Goal: Find specific page/section: Find specific page/section

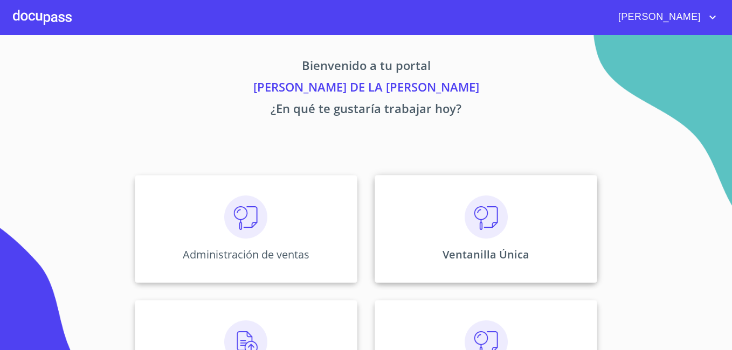
click at [424, 220] on div "Ventanilla Única" at bounding box center [485, 229] width 223 height 108
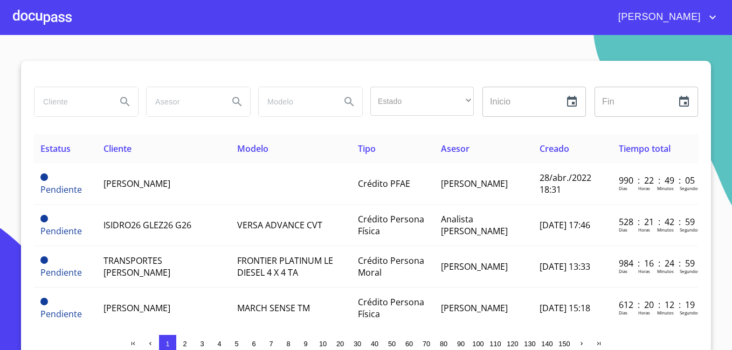
click at [78, 100] on input "search" at bounding box center [70, 101] width 73 height 29
type input "[PERSON_NAME]"
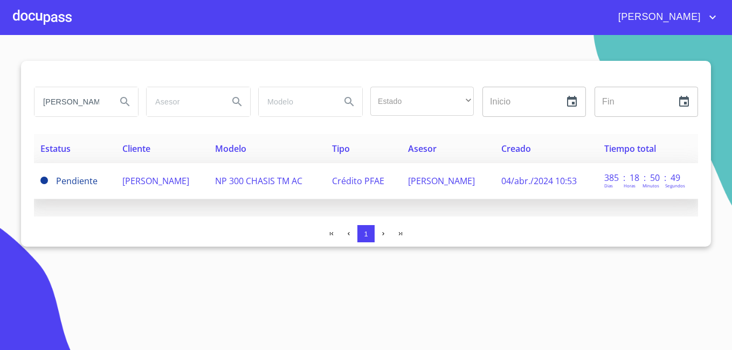
click at [166, 178] on span "[PERSON_NAME]" at bounding box center [155, 181] width 67 height 12
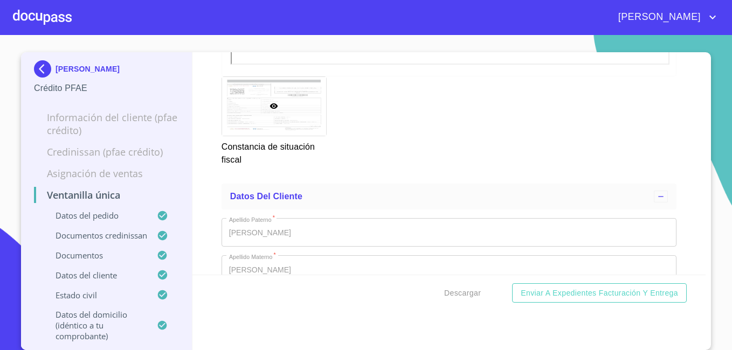
scroll to position [3771, 0]
click at [38, 71] on img at bounding box center [45, 68] width 22 height 17
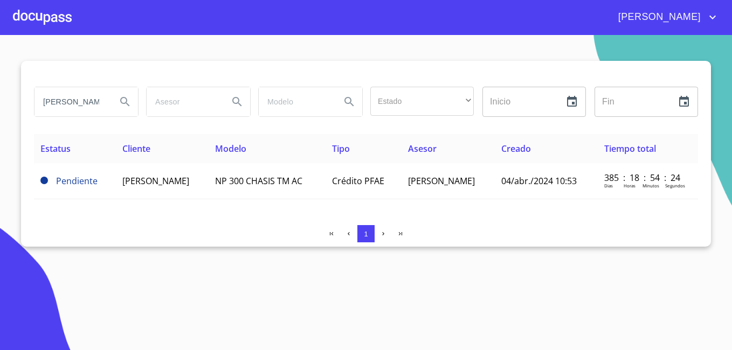
drag, startPoint x: 105, startPoint y: 100, endPoint x: 0, endPoint y: 95, distance: 105.2
click at [0, 98] on html "[PERSON_NAME] DE LA [PERSON_NAME] Estado ​ ​ Inicio ​ Fin ​ Estatus Cliente Mod…" at bounding box center [366, 175] width 732 height 350
type input "[PERSON_NAME]"
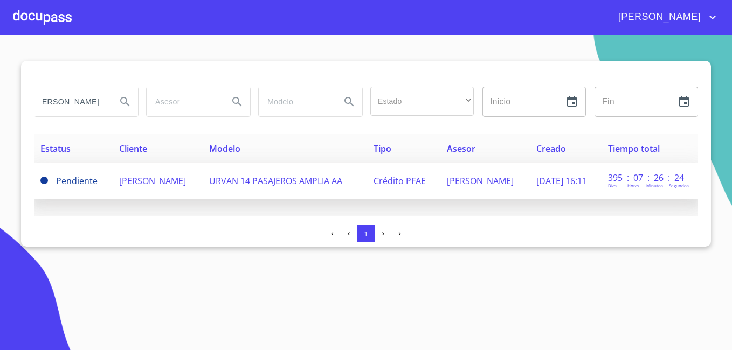
click at [143, 179] on span "[PERSON_NAME]" at bounding box center [152, 181] width 67 height 12
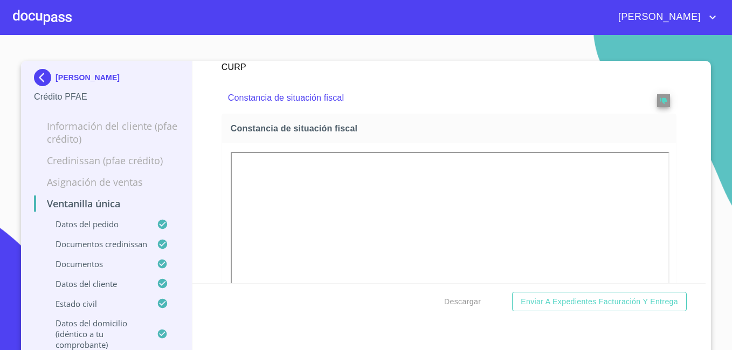
scroll to position [3340, 0]
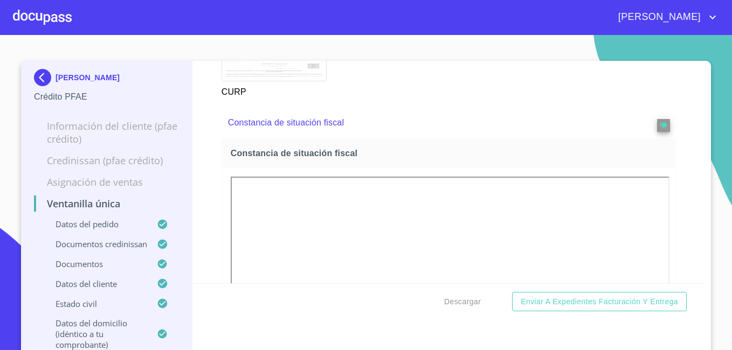
click at [38, 72] on img at bounding box center [45, 77] width 22 height 17
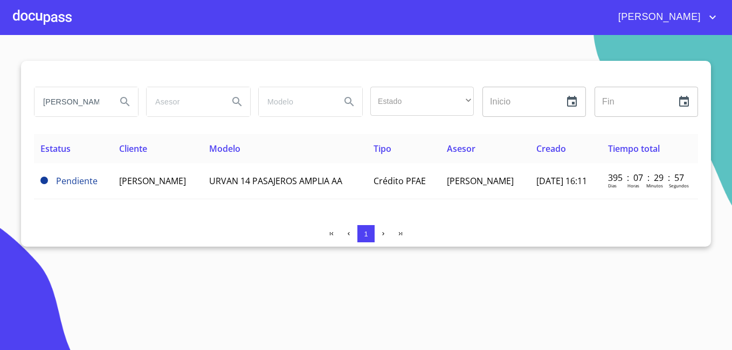
drag, startPoint x: 103, startPoint y: 106, endPoint x: -2, endPoint y: 93, distance: 106.5
click at [0, 93] on html "[PERSON_NAME] DE LA [PERSON_NAME] Estado ​ ​ Inicio ​ Fin ​ Estatus Cliente Mod…" at bounding box center [366, 175] width 732 height 350
type input "EZ"
drag, startPoint x: 84, startPoint y: 97, endPoint x: -2, endPoint y: 89, distance: 86.0
click at [0, 89] on html "[PERSON_NAME] DE LA LUZ EZ Estado ​ ​ Inicio ​ Fin ​ Estatus Cliente Modelo Tip…" at bounding box center [366, 175] width 732 height 350
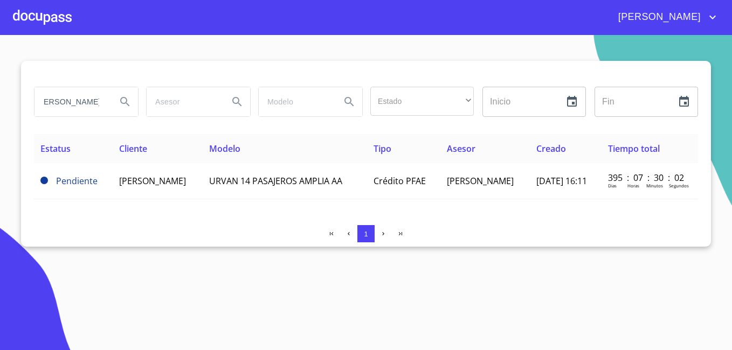
scroll to position [0, 17]
type input "[PERSON_NAME]"
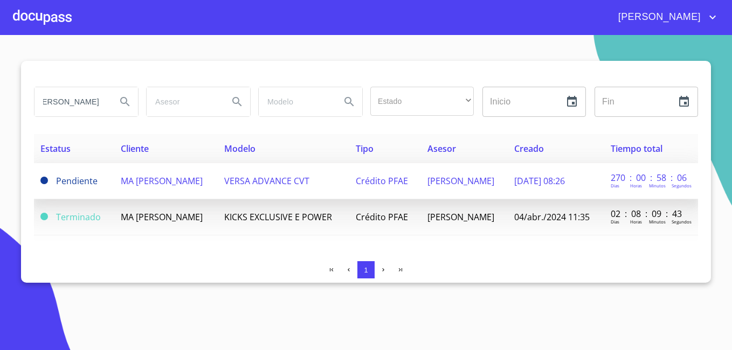
scroll to position [0, 0]
click at [151, 181] on span "MA [PERSON_NAME]" at bounding box center [162, 181] width 82 height 12
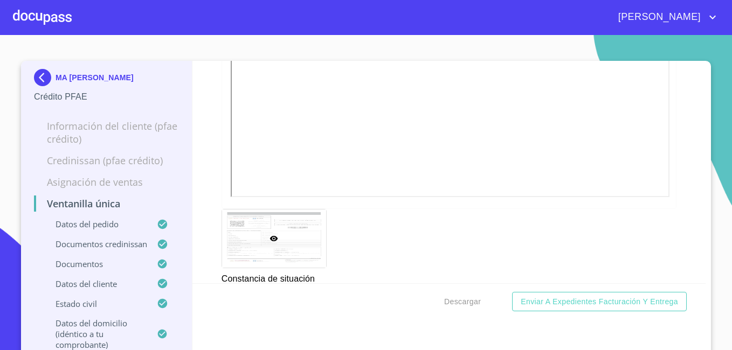
scroll to position [3556, 0]
click at [39, 73] on img at bounding box center [45, 77] width 22 height 17
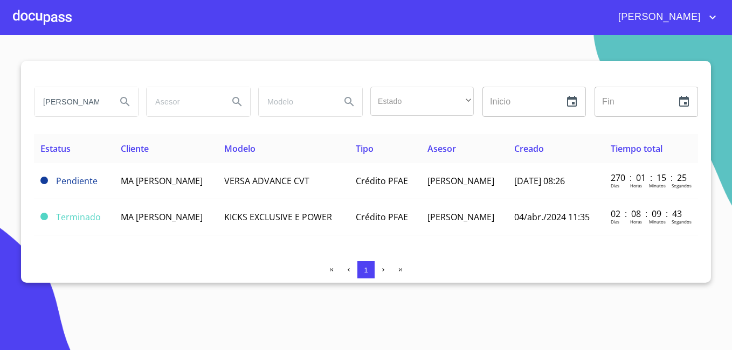
drag, startPoint x: 95, startPoint y: 100, endPoint x: -2, endPoint y: 87, distance: 97.8
click at [0, 87] on html "[PERSON_NAME] DE LA [PERSON_NAME] Estado ​ ​ Inicio ​ Fin ​ Estatus Cliente Mod…" at bounding box center [366, 175] width 732 height 350
drag, startPoint x: 88, startPoint y: 114, endPoint x: 101, endPoint y: 98, distance: 20.3
click at [88, 113] on input "[PERSON_NAME]" at bounding box center [70, 101] width 73 height 29
click at [101, 98] on input "[PERSON_NAME]" at bounding box center [70, 101] width 73 height 29
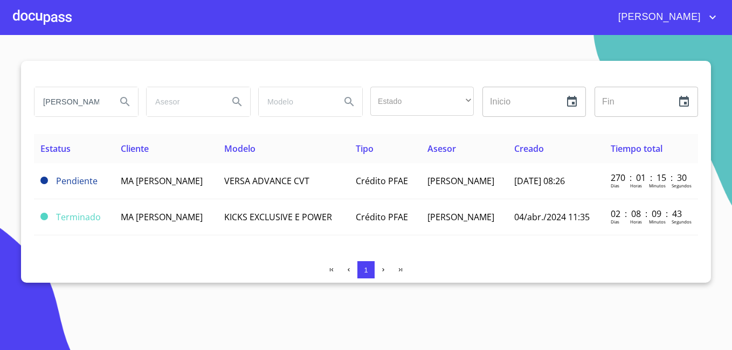
click at [89, 104] on input "[PERSON_NAME]" at bounding box center [70, 101] width 73 height 29
click at [95, 96] on input "AMAYO" at bounding box center [70, 101] width 73 height 29
type input "A"
type input "[PERSON_NAME]"
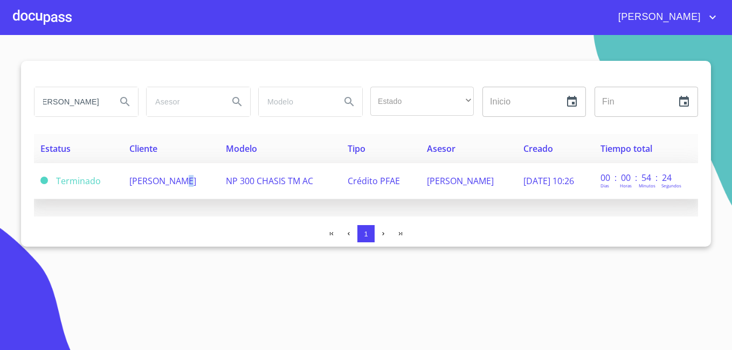
click at [166, 184] on span "[PERSON_NAME]" at bounding box center [162, 181] width 67 height 12
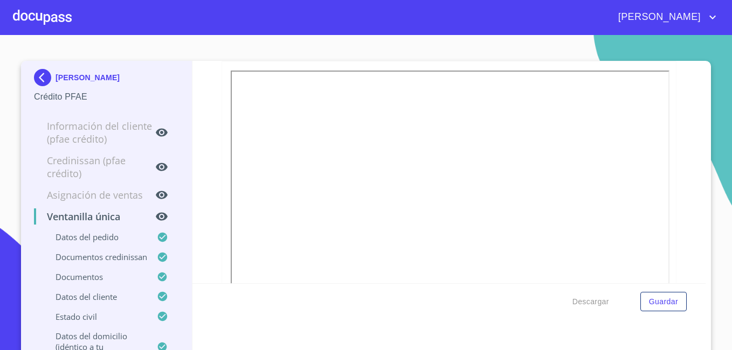
scroll to position [1024, 0]
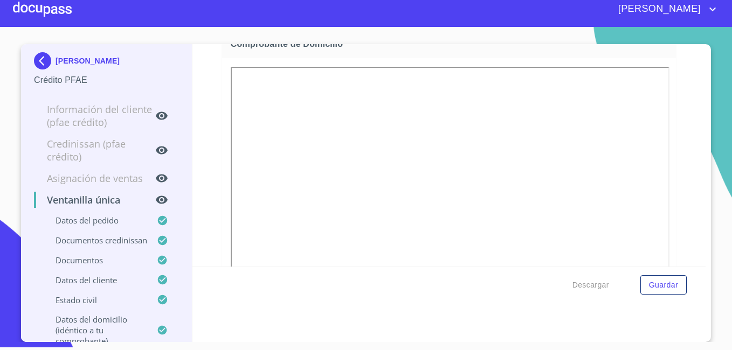
scroll to position [1010, 0]
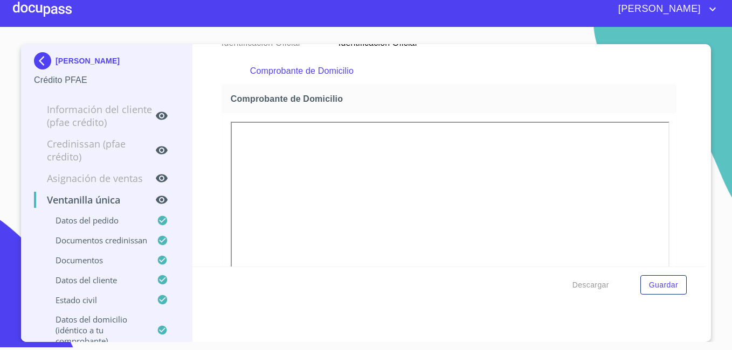
click at [40, 62] on img at bounding box center [45, 60] width 22 height 17
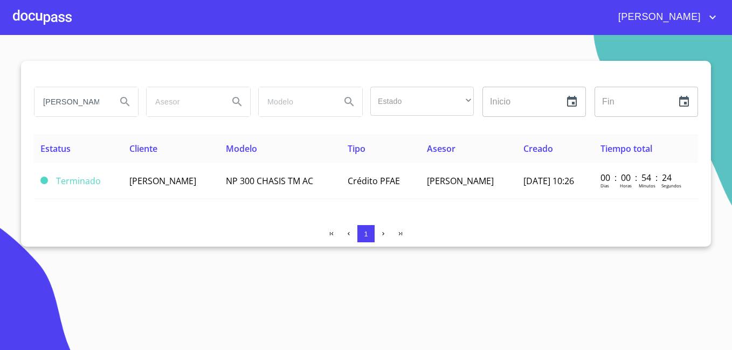
drag, startPoint x: 105, startPoint y: 100, endPoint x: 0, endPoint y: 103, distance: 105.1
click at [0, 103] on html "[PERSON_NAME] DE LA [PERSON_NAME] Estado ​ ​ Inicio ​ Fin ​ Estatus Cliente Mod…" at bounding box center [366, 175] width 732 height 350
type input "RO"
drag, startPoint x: 67, startPoint y: 98, endPoint x: -2, endPoint y: 92, distance: 69.8
click at [0, 92] on html "[PERSON_NAME] DE LA LUZ RO Estado ​ ​ Inicio ​ Fin ​ Estatus Cliente Modelo Tip…" at bounding box center [366, 175] width 732 height 350
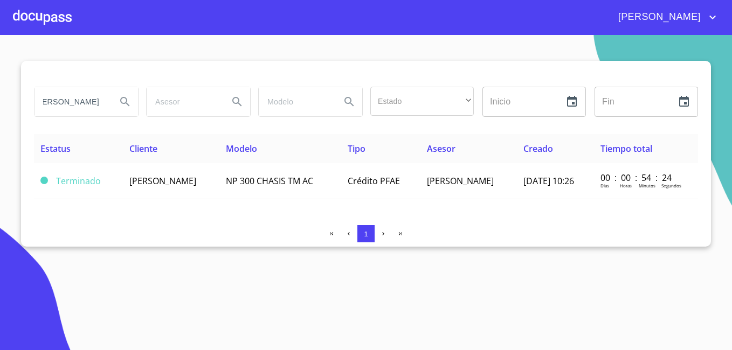
scroll to position [0, 20]
type input "[PERSON_NAME]"
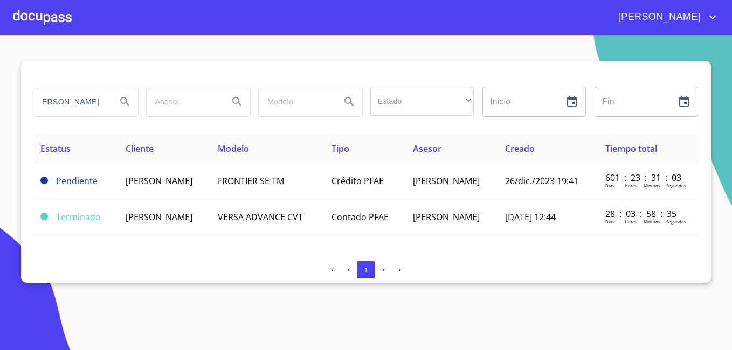
scroll to position [0, 0]
click at [171, 177] on span "[PERSON_NAME]" at bounding box center [159, 181] width 67 height 12
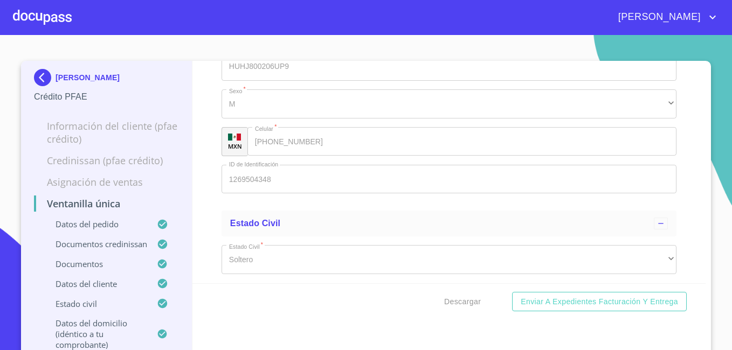
scroll to position [2770, 0]
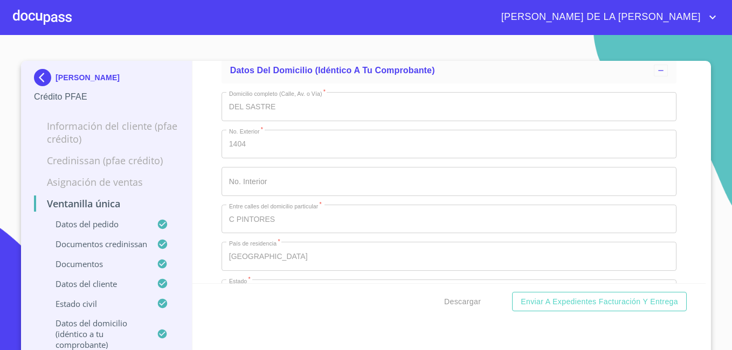
scroll to position [3671, 0]
